Goal: Communication & Community: Answer question/provide support

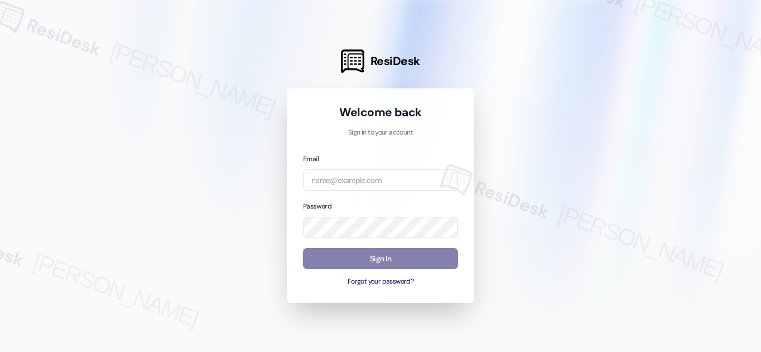
type input "automated-surveys-twelve_rivers_management-[PERSON_NAME].acueza@twelve_rivers_[…"
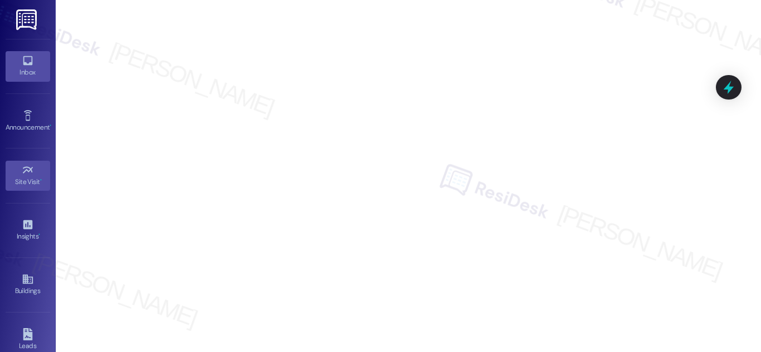
click at [17, 59] on link "Inbox" at bounding box center [28, 66] width 45 height 30
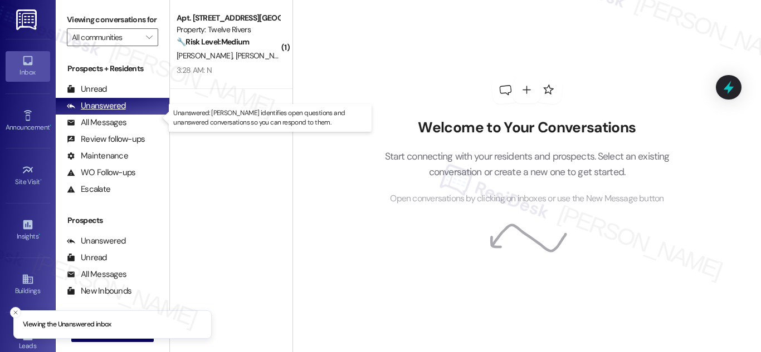
click at [99, 112] on div "Unanswered" at bounding box center [96, 106] width 59 height 12
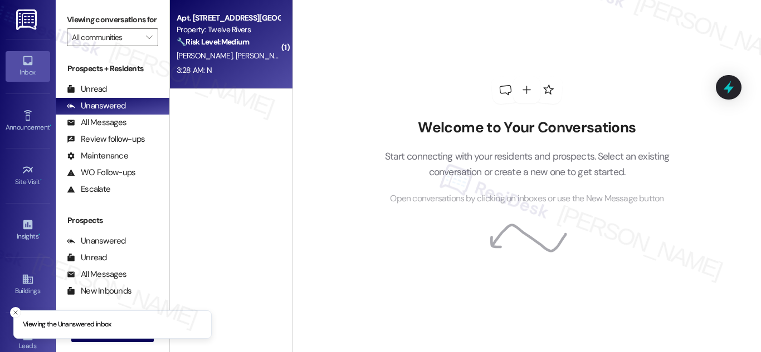
click at [225, 37] on strong "🔧 Risk Level: Medium" at bounding box center [212, 42] width 72 height 10
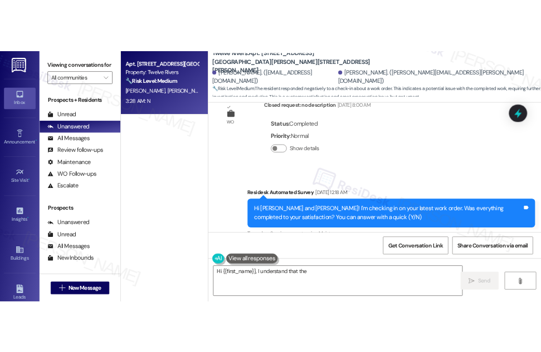
scroll to position [560, 0]
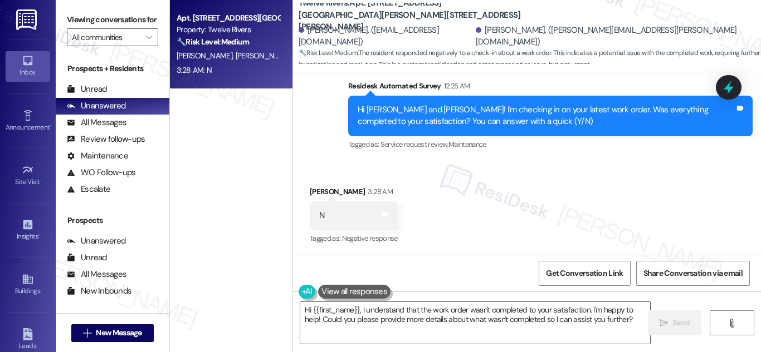
click at [469, 119] on div "Hi Taylor and Ethan! I'm checking in on your latest work order. Was everything …" at bounding box center [545, 116] width 377 height 24
click at [590, 151] on div "Tagged as: Service request review , Click to highlight conversations about Serv…" at bounding box center [550, 144] width 404 height 16
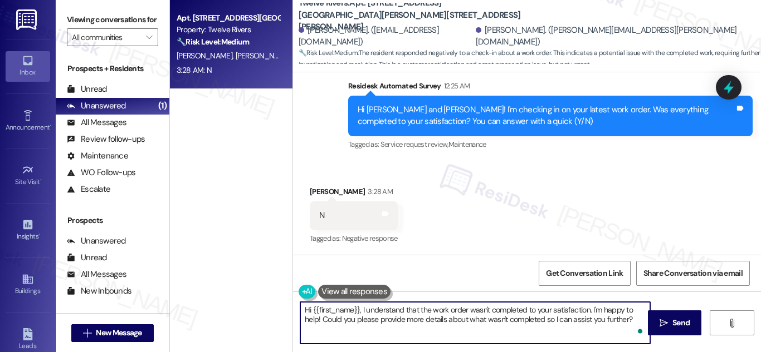
drag, startPoint x: 361, startPoint y: 310, endPoint x: 630, endPoint y: 332, distance: 269.8
click at [632, 332] on div "Hi {{first_name}}, I understand that the work order wasn't completed to your sa…" at bounding box center [475, 323] width 351 height 43
click at [635, 332] on input "Open Grammarly." at bounding box center [639, 331] width 9 height 9
drag, startPoint x: 359, startPoint y: 308, endPoint x: 614, endPoint y: 352, distance: 258.7
click at [635, 345] on div "Hi {{first_name}}, I understand that the work order wasn't completed to your sa…" at bounding box center [527, 334] width 468 height 84
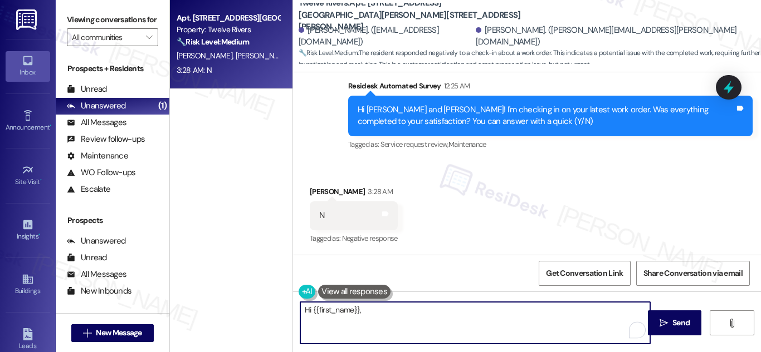
paste textarea "Thanks for letting us know—sorry the work wasn’t completed to your satisfaction…"
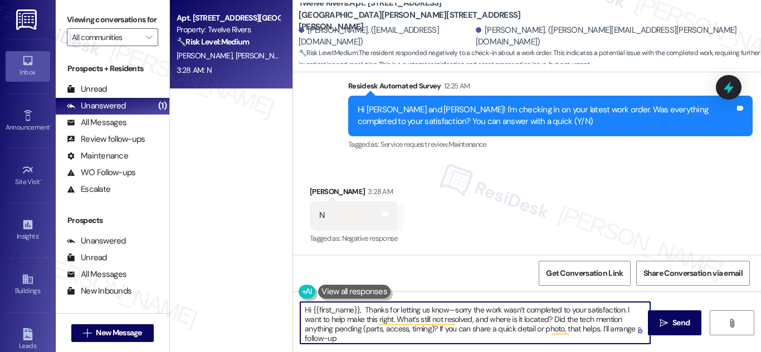
click at [453, 311] on textarea "Hi {{first_name}}, Thanks for letting us know—sorry the work wasn’t completed t…" at bounding box center [475, 323] width 350 height 42
drag, startPoint x: 453, startPoint y: 311, endPoint x: 452, endPoint y: 319, distance: 7.8
click at [453, 311] on textarea "Hi {{first_name}}, Thanks for letting us know—sorry the work wasn’t completed t…" at bounding box center [475, 323] width 350 height 42
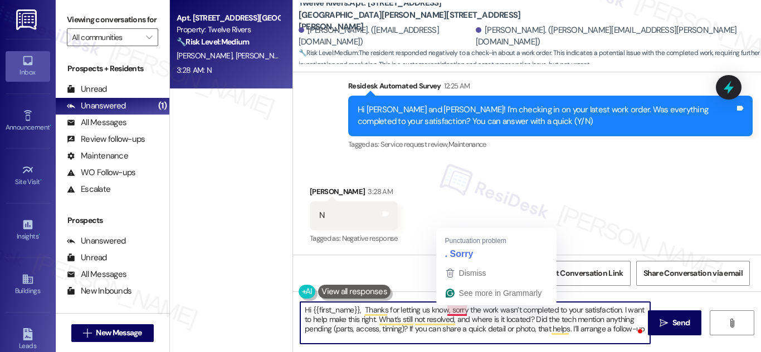
click at [449, 312] on textarea "Hi {{first_name}}, Thanks for letting us know, sorry the work wasn’t completed …" at bounding box center [475, 323] width 350 height 42
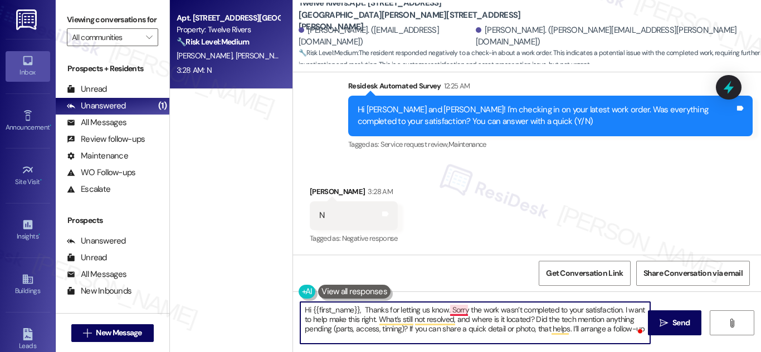
click at [459, 312] on textarea "Hi {{first_name}}, Thanks for letting us know. Sorry the work wasn’t completed …" at bounding box center [475, 323] width 350 height 42
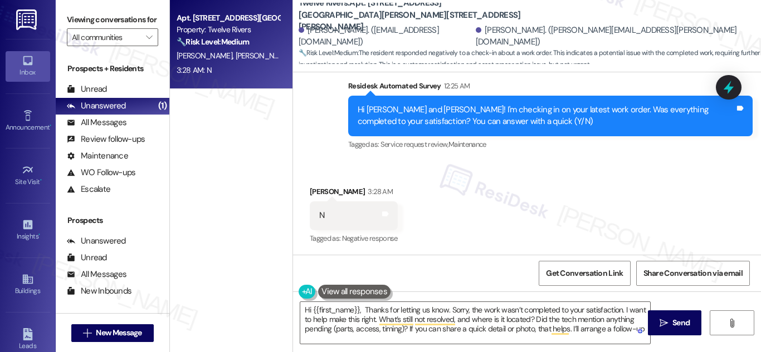
click at [469, 244] on div "Received via SMS Taylor Van Valkenburgh 3:28 AM N Tags and notes Tagged as: Neg…" at bounding box center [527, 208] width 468 height 94
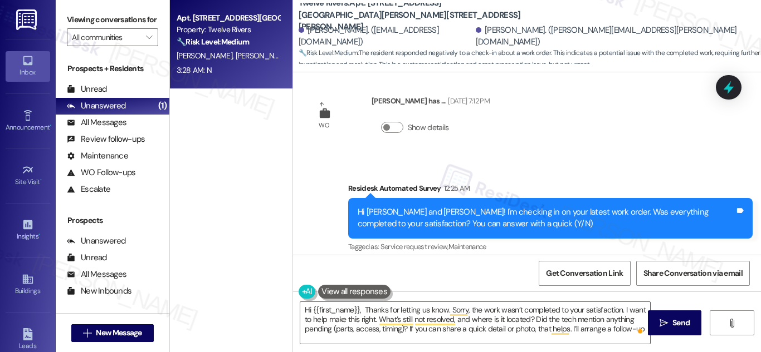
scroll to position [560, 0]
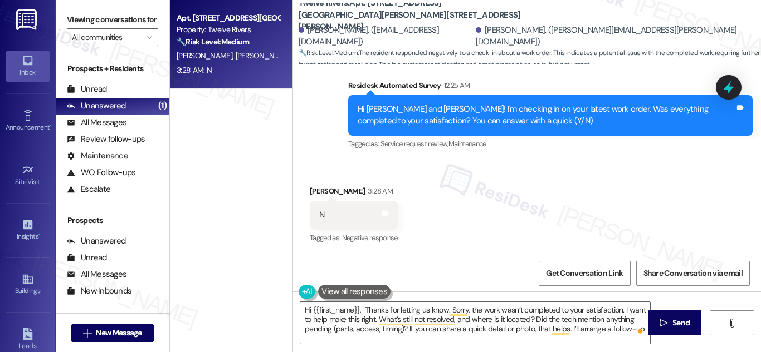
drag, startPoint x: 758, startPoint y: 238, endPoint x: 737, endPoint y: 254, distance: 26.6
click at [754, 252] on div "Received via SMS Taylor Van Valkenburgh 3:28 AM N Tags and notes Tagged as: Neg…" at bounding box center [527, 207] width 468 height 94
click at [565, 318] on textarea "Hi {{first_name}}, Thanks for letting us know. Sorry, the work wasn’t completed…" at bounding box center [475, 323] width 350 height 42
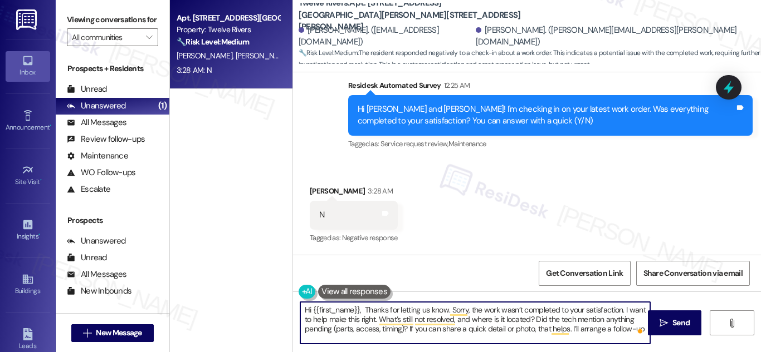
click at [616, 326] on textarea "Hi {{first_name}}, Thanks for letting us know. Sorry, the work wasn’t completed…" at bounding box center [475, 323] width 350 height 42
type textarea "Hi {{first_name}}, Thanks for letting us know. Sorry, the work wasn’t completed…"
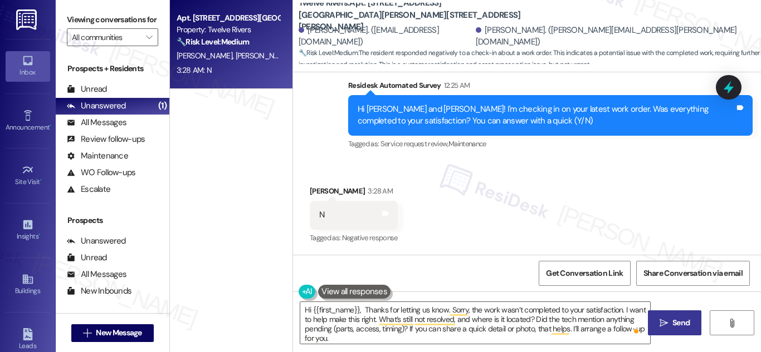
click at [669, 320] on span " Send" at bounding box center [674, 323] width 35 height 12
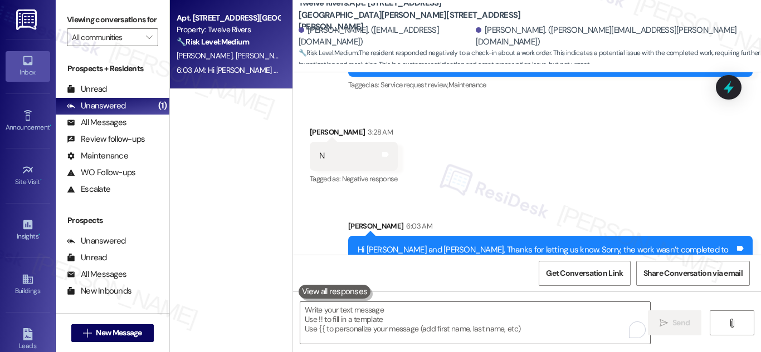
scroll to position [674, 0]
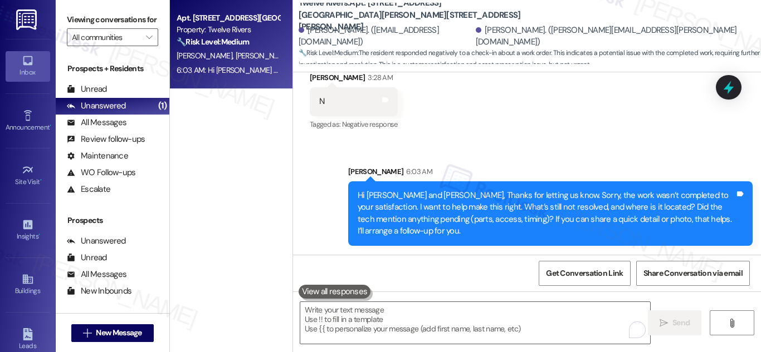
click at [759, 263] on div "Get Conversation Link Share Conversation via email" at bounding box center [527, 273] width 468 height 37
click at [227, 52] on span "T. Van Valkenburgh" at bounding box center [205, 56] width 59 height 10
click at [214, 57] on span "T. Van Valkenburgh" at bounding box center [205, 56] width 59 height 10
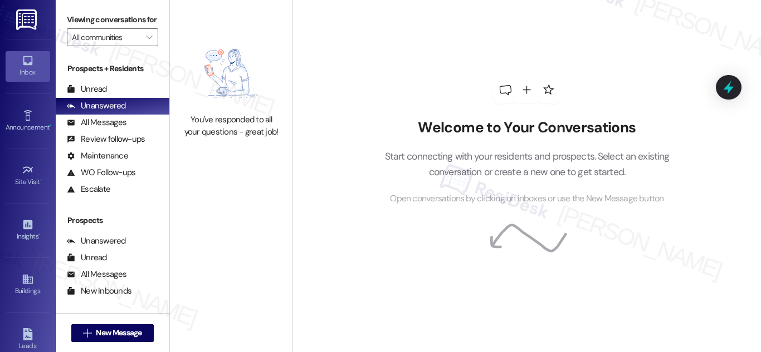
click at [277, 160] on div "You've responded to all your questions - great job!" at bounding box center [231, 88] width 122 height 176
